Goal: Information Seeking & Learning: Learn about a topic

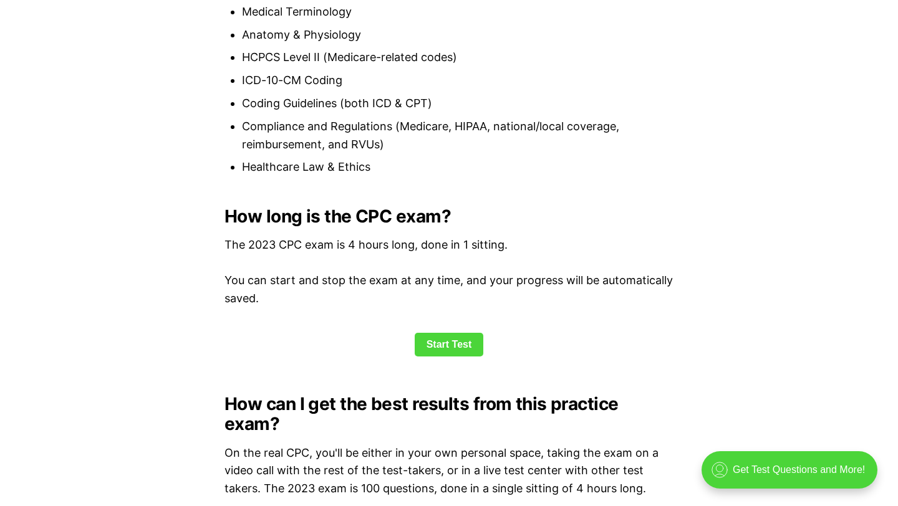
scroll to position [1487, 0]
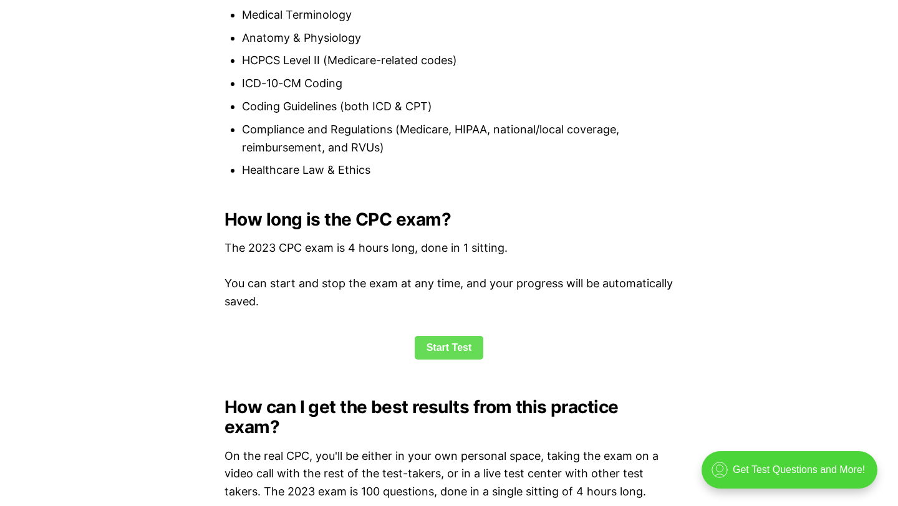
click at [417, 337] on link "Start Test" at bounding box center [449, 348] width 69 height 24
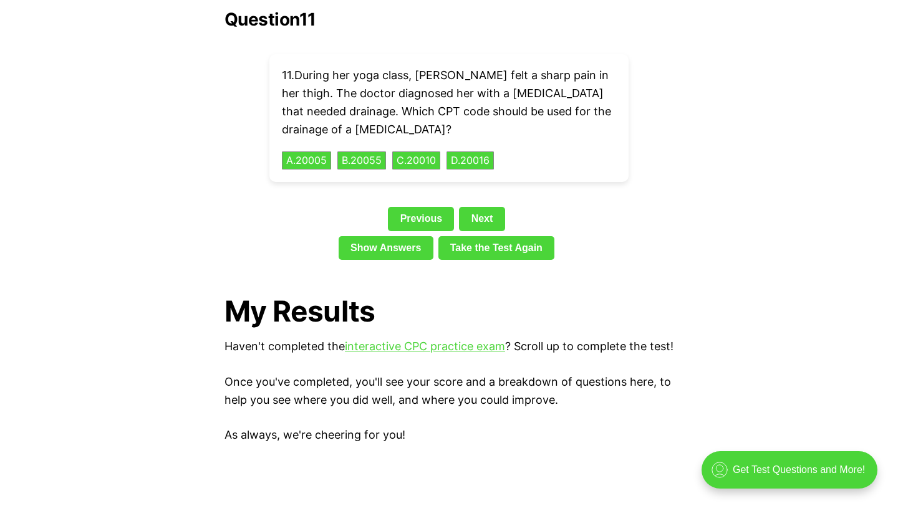
scroll to position [2840, 0]
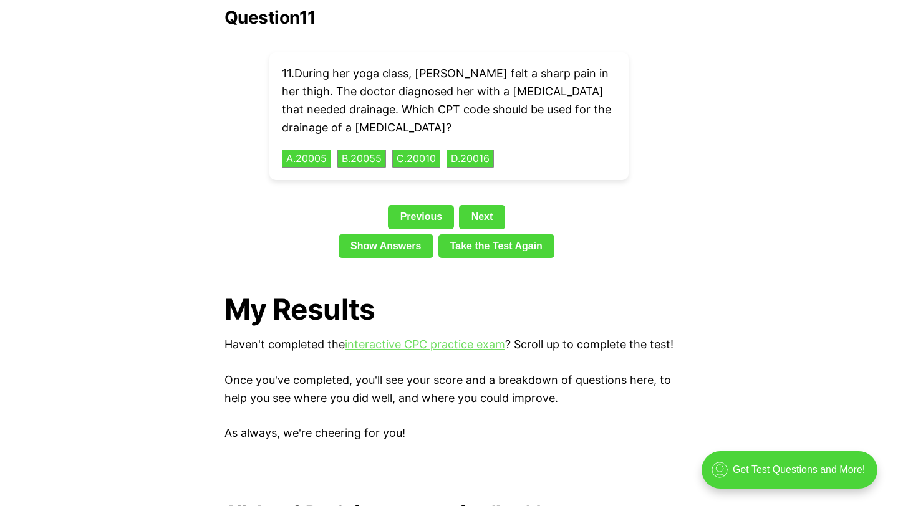
click at [446, 338] on link "interactive CPC practice exam" at bounding box center [425, 344] width 160 height 13
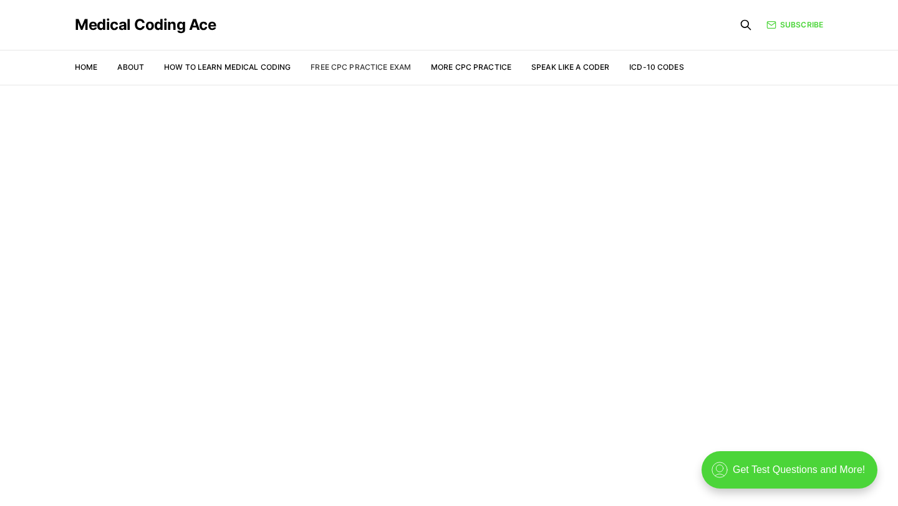
click at [393, 65] on link "Free CPC Practice Exam" at bounding box center [361, 66] width 100 height 9
click at [84, 69] on link "Home" at bounding box center [86, 66] width 22 height 9
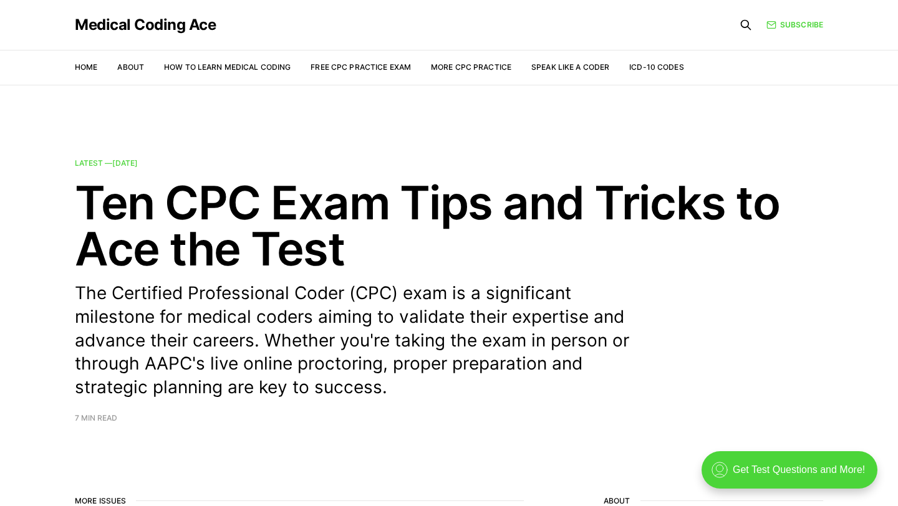
click at [480, 75] on nav "Home About How to Learn Medical Coding Free CPC Practice Exam More CPC Practice…" at bounding box center [379, 67] width 609 height 35
click at [462, 71] on link "More CPC Practice" at bounding box center [471, 66] width 80 height 9
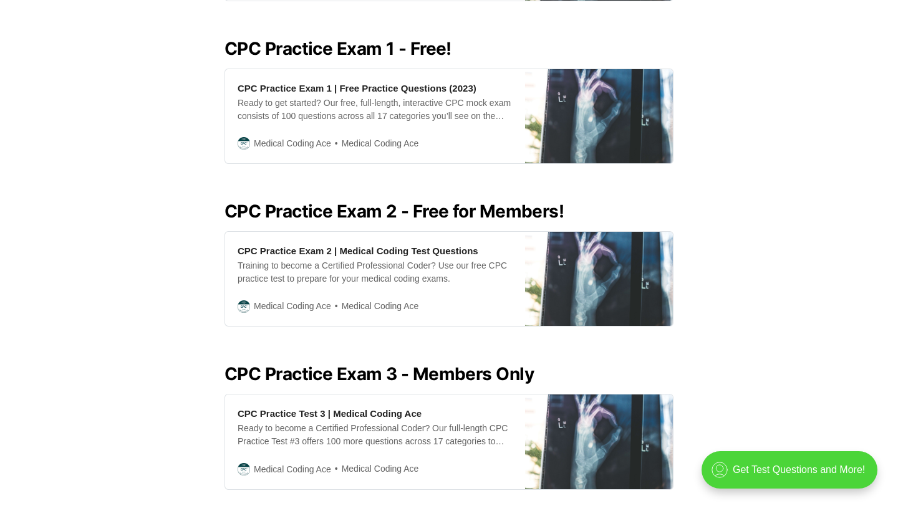
scroll to position [526, 0]
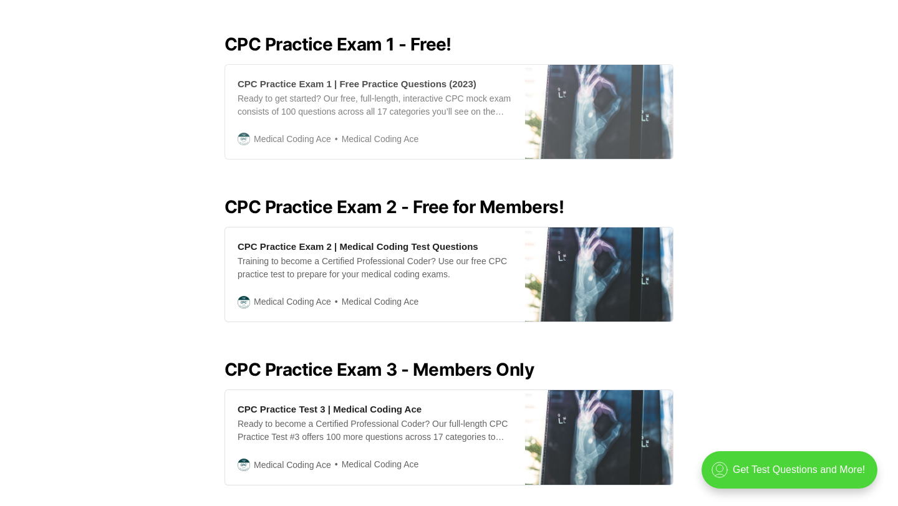
click at [451, 105] on div "Ready to get started? Our free, full-length, interactive CPC mock exam consists…" at bounding box center [375, 105] width 275 height 26
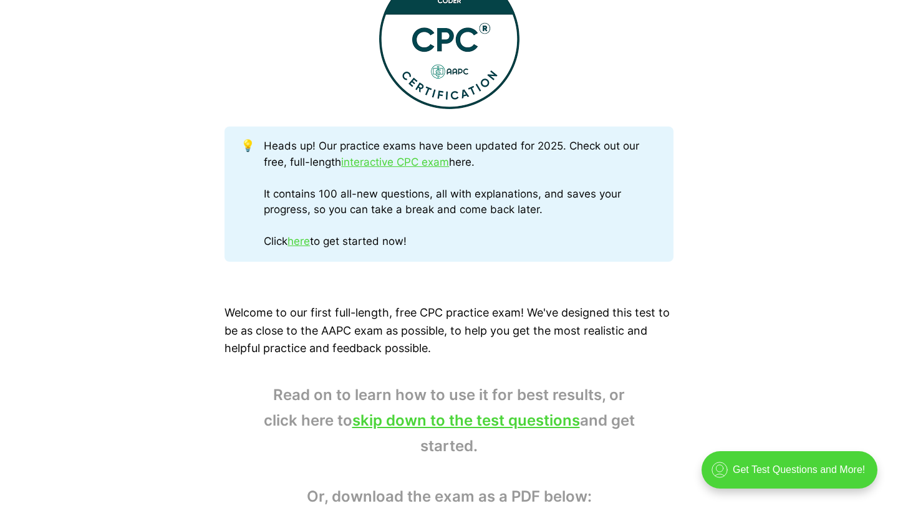
scroll to position [555, 0]
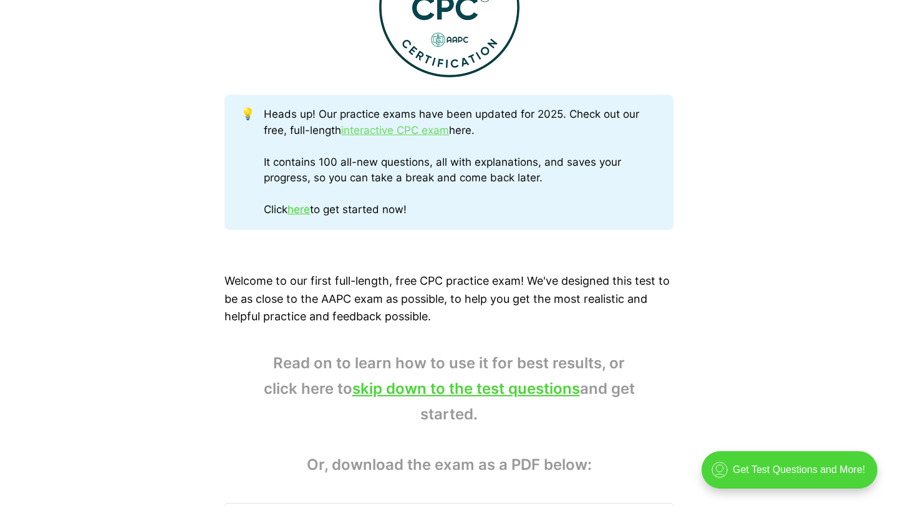
click at [405, 127] on link "interactive CPC exam" at bounding box center [395, 130] width 108 height 12
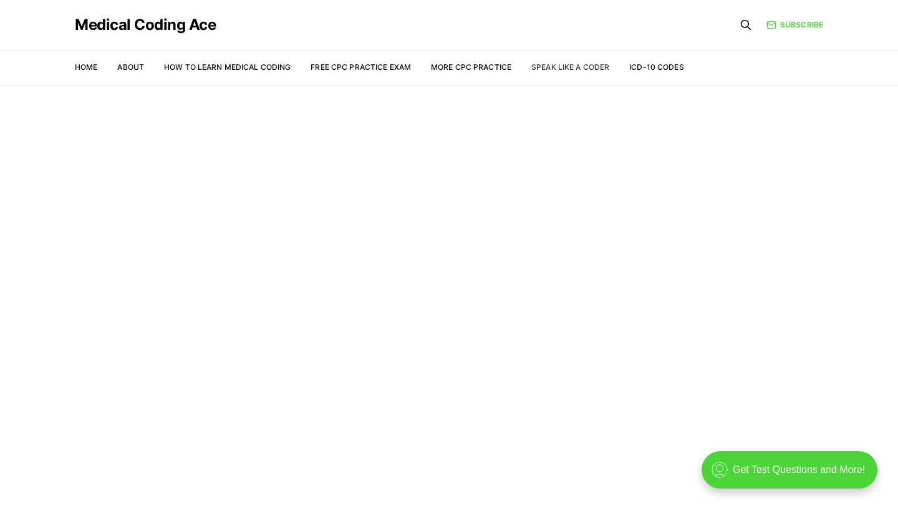
click at [544, 66] on link "Speak Like a Coder" at bounding box center [570, 66] width 78 height 9
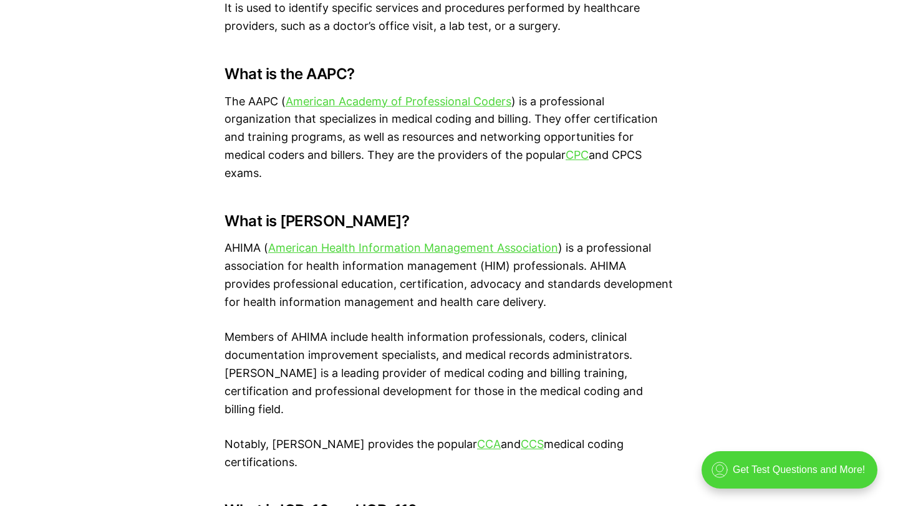
scroll to position [1243, 0]
